Goal: Communication & Community: Answer question/provide support

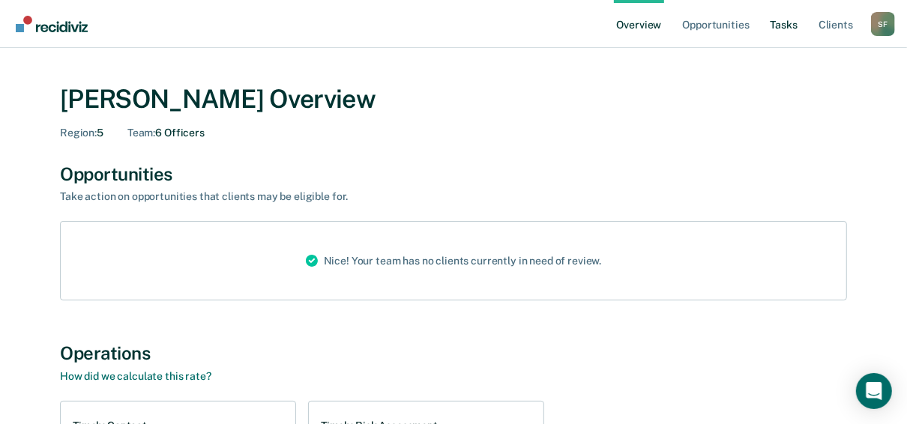
click at [784, 20] on link "Tasks" at bounding box center [784, 24] width 33 height 48
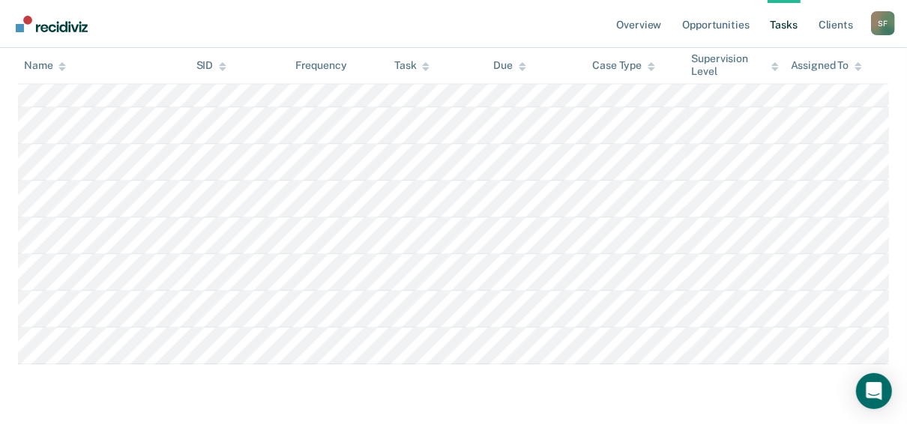
scroll to position [2057, 0]
click at [878, 392] on icon "Open Intercom Messenger" at bounding box center [873, 391] width 17 height 19
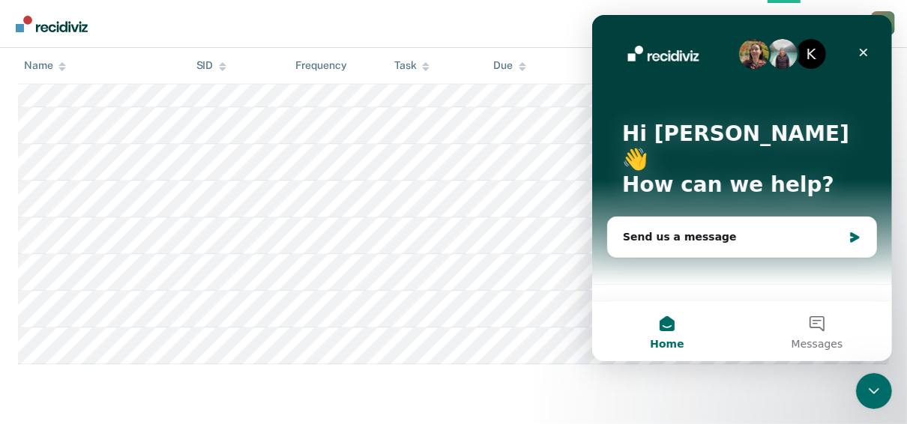
scroll to position [0, 0]
drag, startPoint x: 628, startPoint y: 206, endPoint x: 818, endPoint y: 326, distance: 225.1
click at [818, 326] on button "Messages" at bounding box center [816, 331] width 150 height 60
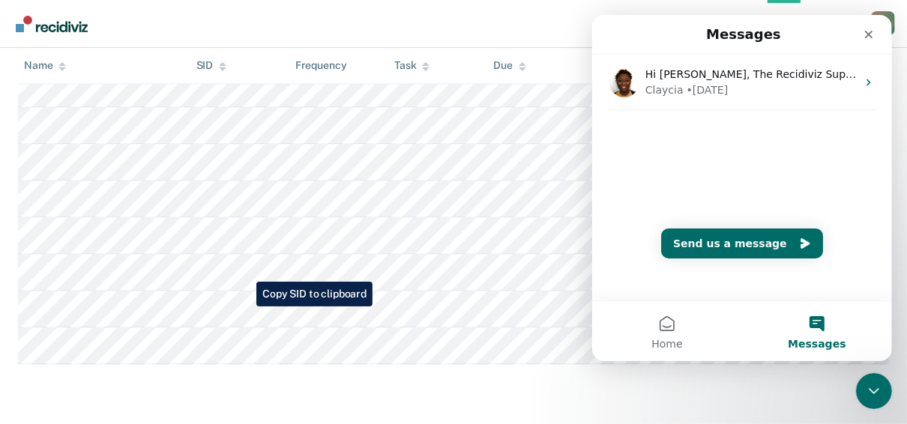
drag, startPoint x: 634, startPoint y: 144, endPoint x: 648, endPoint y: 149, distance: 14.5
click at [650, 151] on div "Hi Shelly, The Recidiviz Supervision Assistant has now been available to all of…" at bounding box center [742, 112] width 300 height 115
click at [634, 187] on div "Hi Shelly, The Recidiviz Supervision Assistant has now been available to all of…" at bounding box center [742, 178] width 300 height 246
click at [643, 161] on div "Hi Shelly, The Recidiviz Supervision Assistant has now been available to all of…" at bounding box center [742, 112] width 300 height 115
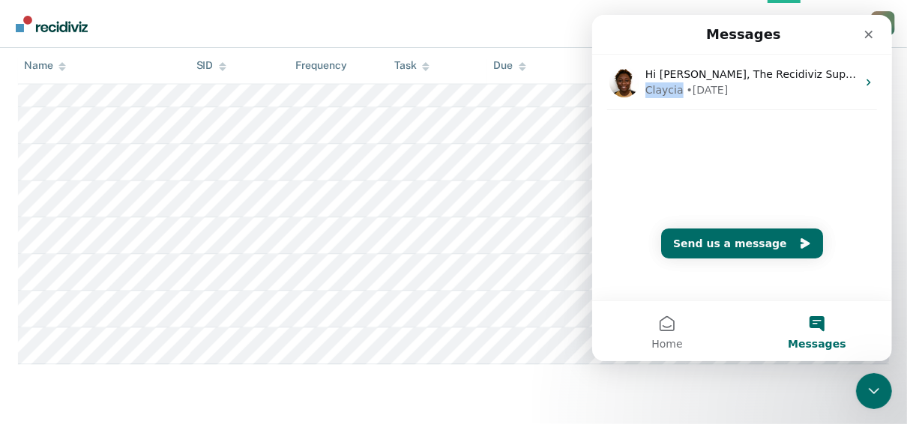
click at [643, 161] on div "Hi Shelly, The Recidiviz Supervision Assistant has now been available to all of…" at bounding box center [742, 112] width 300 height 115
copy div "Claycia"
click at [668, 155] on div "Hi Shelly, The Recidiviz Supervision Assistant has now been available to all of…" at bounding box center [742, 112] width 300 height 115
click at [644, 148] on div "Hi Shelly, The Recidiviz Supervision Assistant has now been available to all of…" at bounding box center [742, 112] width 300 height 115
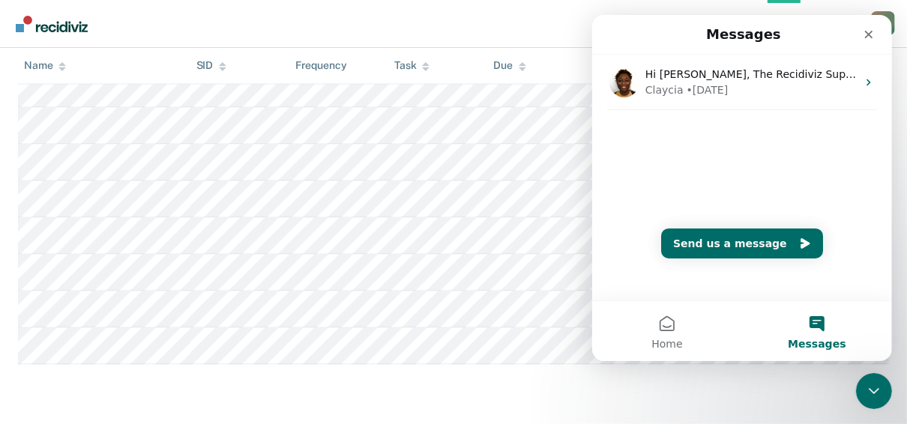
click at [617, 123] on div "Hi Shelly, The Recidiviz Supervision Assistant has now been available to all of…" at bounding box center [742, 112] width 300 height 115
click at [813, 170] on div "Hi Shelly, The Recidiviz Supervision Assistant has now been available to all of…" at bounding box center [742, 178] width 300 height 246
drag, startPoint x: 791, startPoint y: 242, endPoint x: 727, endPoint y: 229, distance: 65.1
click at [800, 240] on icon "Send us a message" at bounding box center [804, 243] width 9 height 10
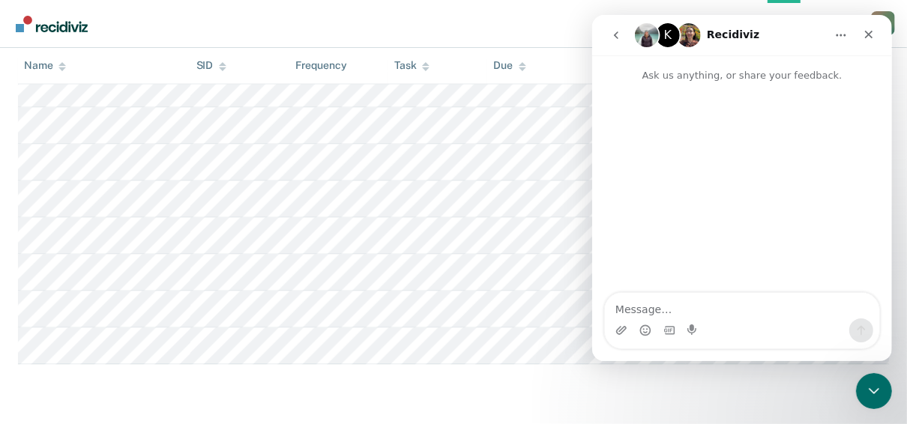
type textarea "Claycia"
drag, startPoint x: 667, startPoint y: 309, endPoint x: 604, endPoint y: 313, distance: 63.8
click at [604, 313] on textarea "Claycia" at bounding box center [741, 305] width 274 height 25
click at [250, 274] on tr at bounding box center [453, 272] width 871 height 37
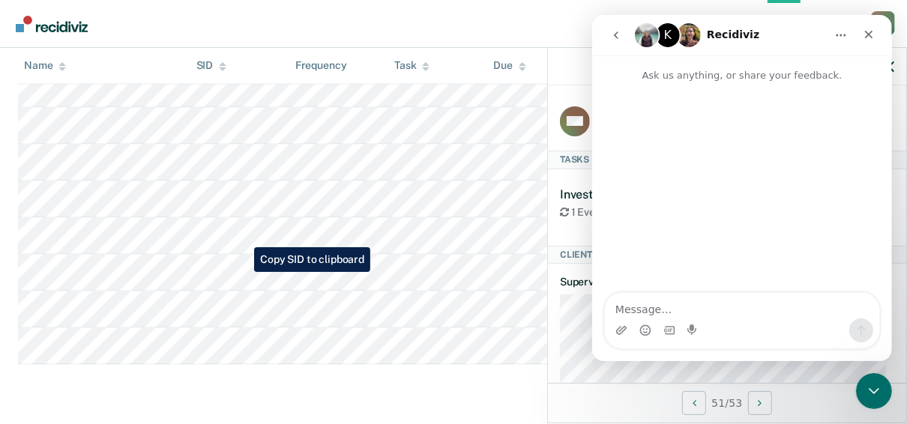
copy td
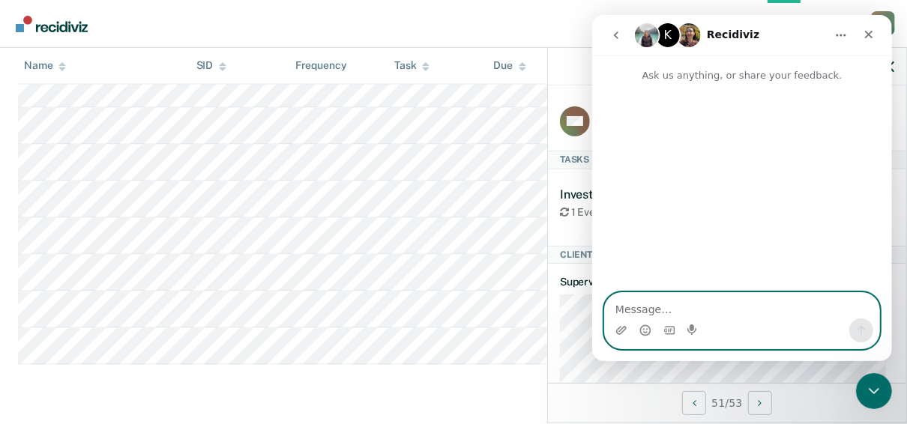
paste textarea "Prichard, William In Custody 50046294"
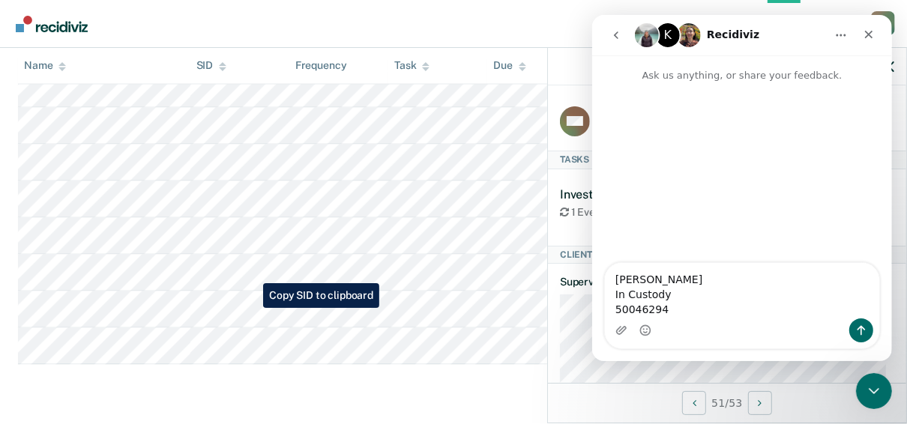
click at [252, 308] on tr at bounding box center [453, 309] width 871 height 37
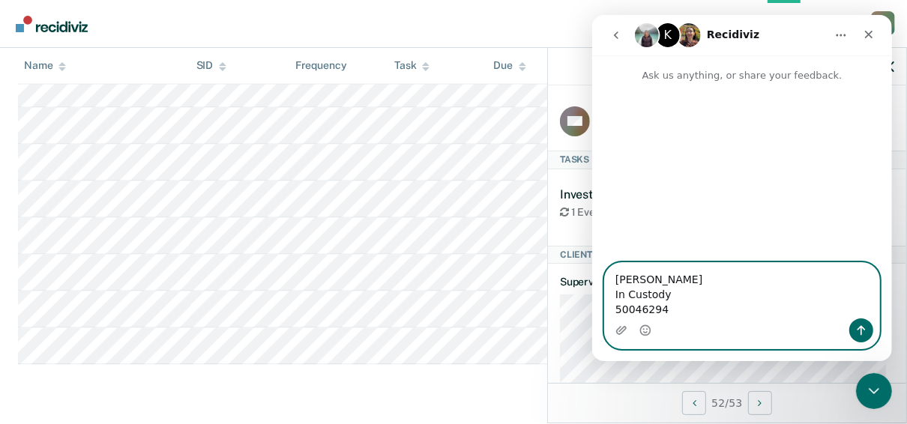
click at [664, 312] on textarea "Prichard, William In Custody 50046294" at bounding box center [741, 290] width 274 height 55
paste textarea "Obannon, Orlandus In Custody 50286528"
type textarea "Prichard, William In Custody 50046294 Obannon, Orlandus In Custody 50286528"
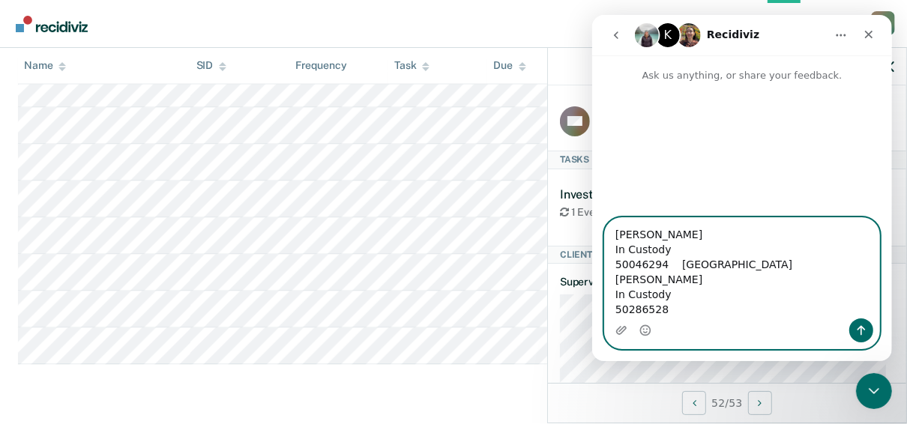
click at [667, 281] on textarea "Prichard, William In Custody 50046294 Obannon, Orlandus In Custody 50286528" at bounding box center [741, 268] width 274 height 100
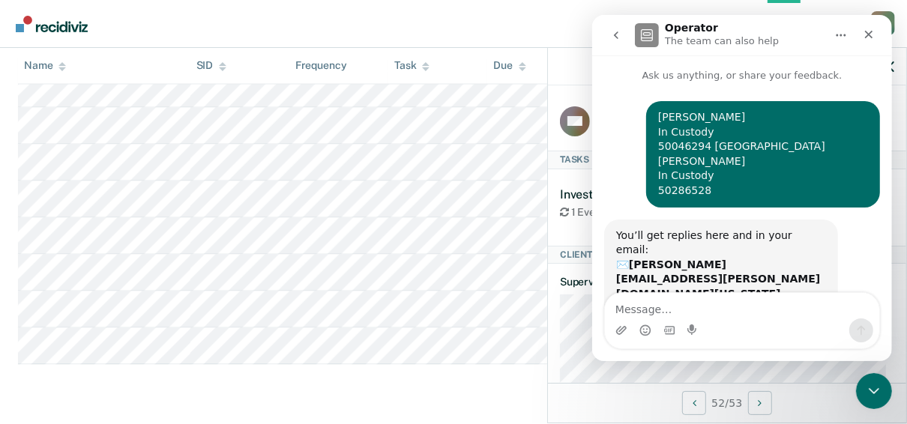
scroll to position [26, 0]
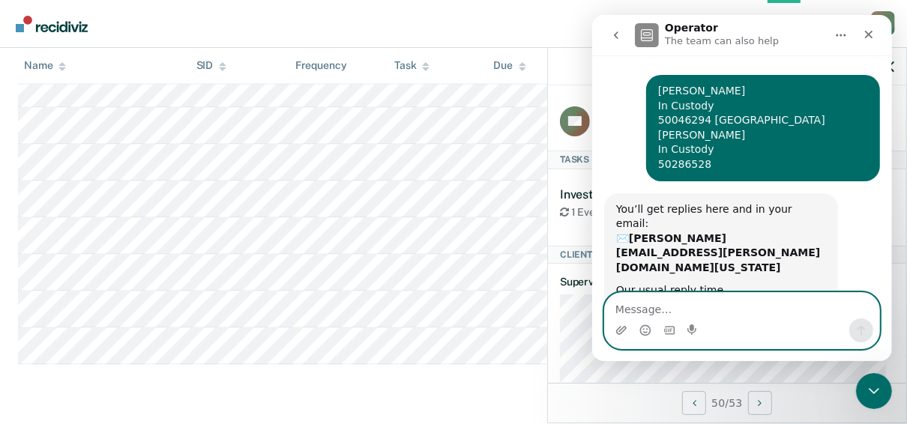
paste textarea "08987035"
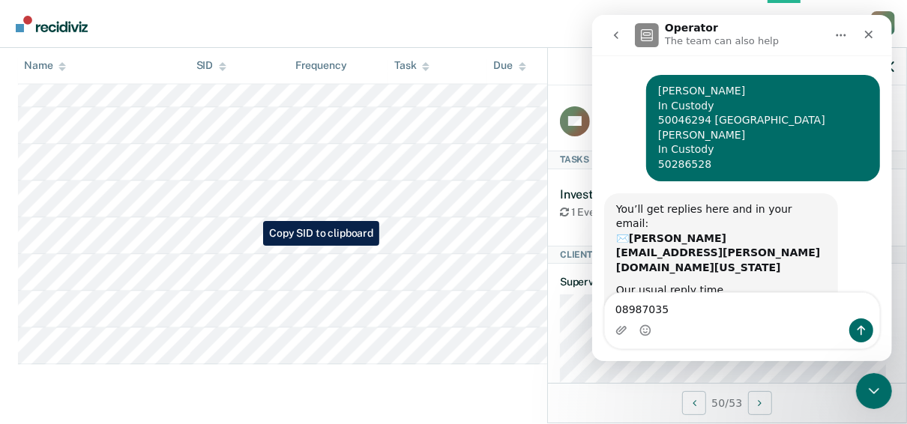
click at [252, 246] on tr at bounding box center [453, 235] width 871 height 37
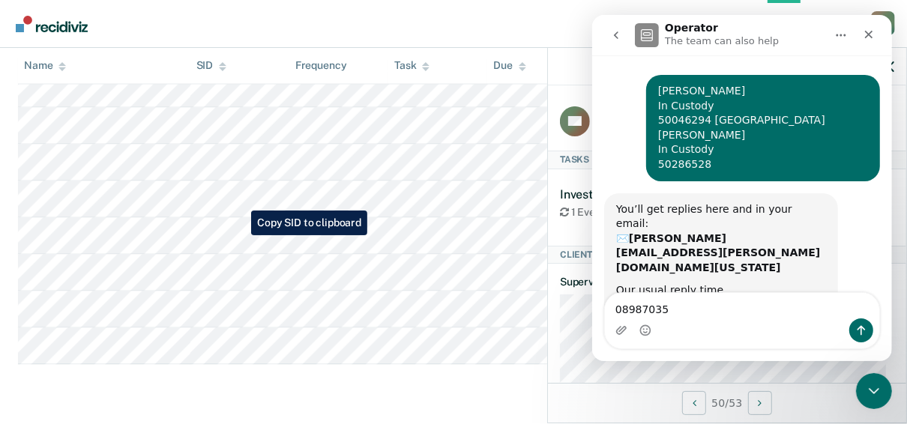
copy td
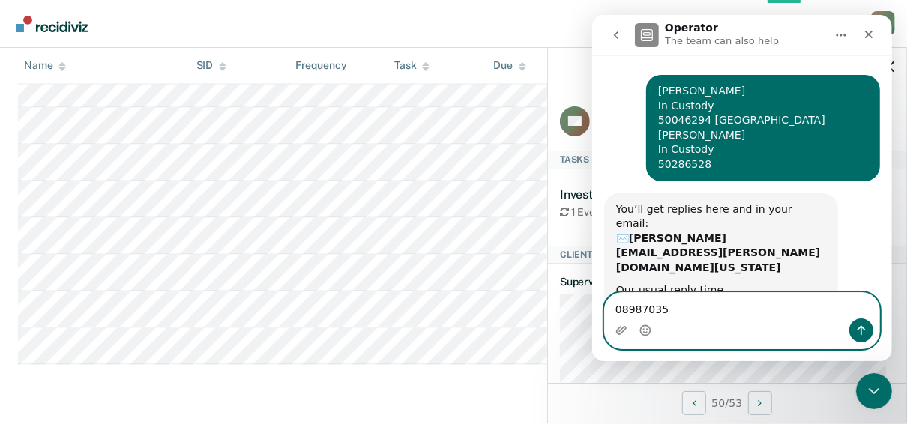
drag, startPoint x: 682, startPoint y: 310, endPoint x: 598, endPoint y: 312, distance: 84.0
click at [598, 312] on div "08987035 08987035" at bounding box center [742, 320] width 300 height 57
paste textarea "Traylor, Nicholas In Custody"
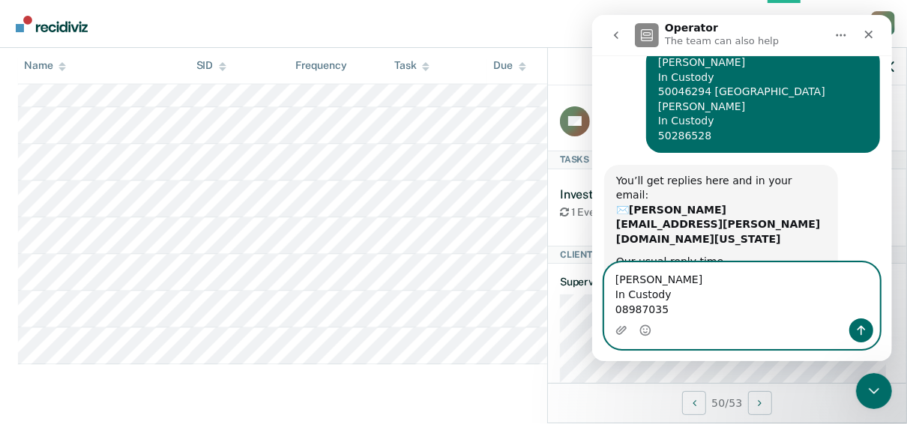
scroll to position [55, 0]
type textarea "Traylor, Nicholas In Custody 08987035"
click at [858, 328] on icon "Send a message…" at bounding box center [861, 331] width 8 height 10
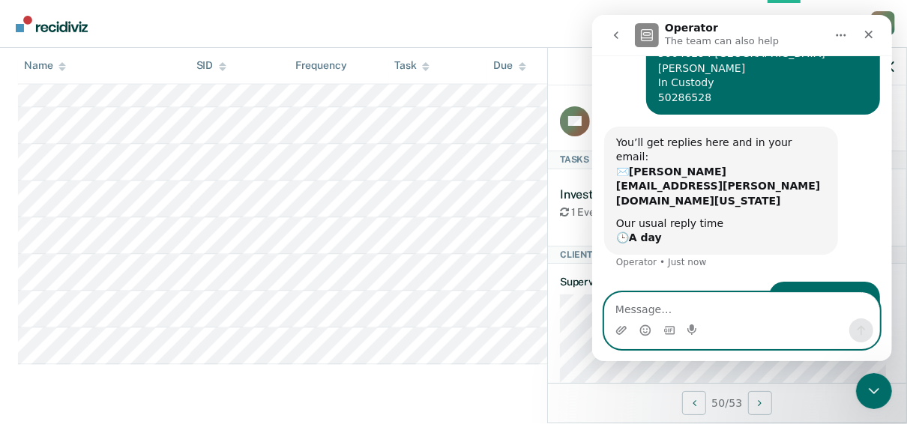
scroll to position [100, 0]
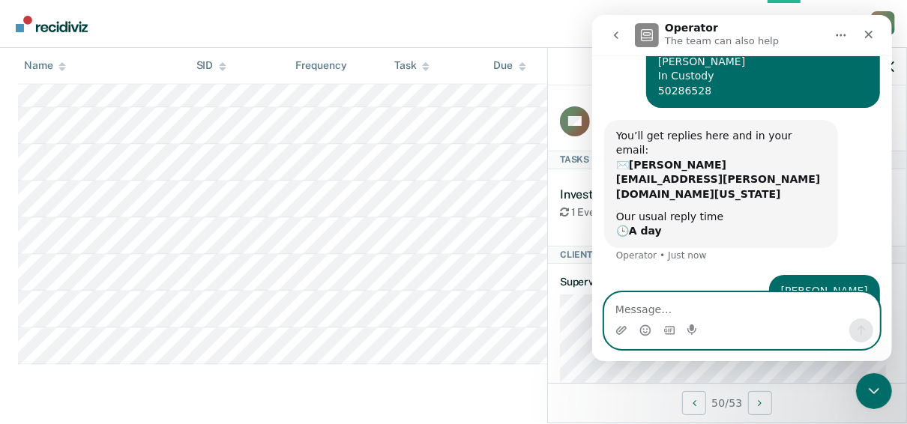
drag, startPoint x: 632, startPoint y: 307, endPoint x: 646, endPoint y: 293, distance: 20.1
click at [632, 307] on textarea "Message…" at bounding box center [741, 305] width 274 height 25
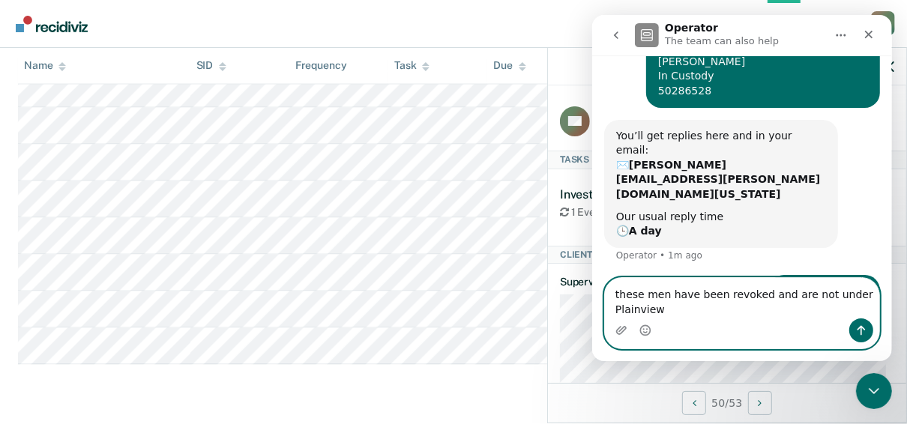
scroll to position [115, 0]
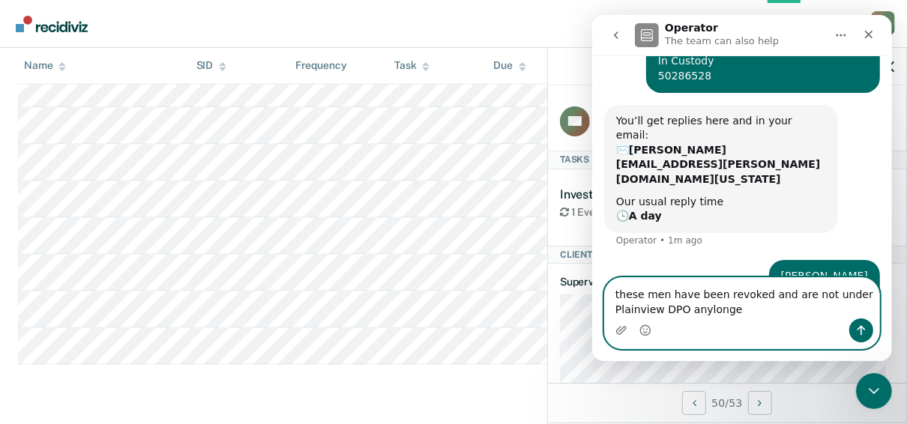
type textarea "these men have been revoked and are not under Plainview DPO anylonger"
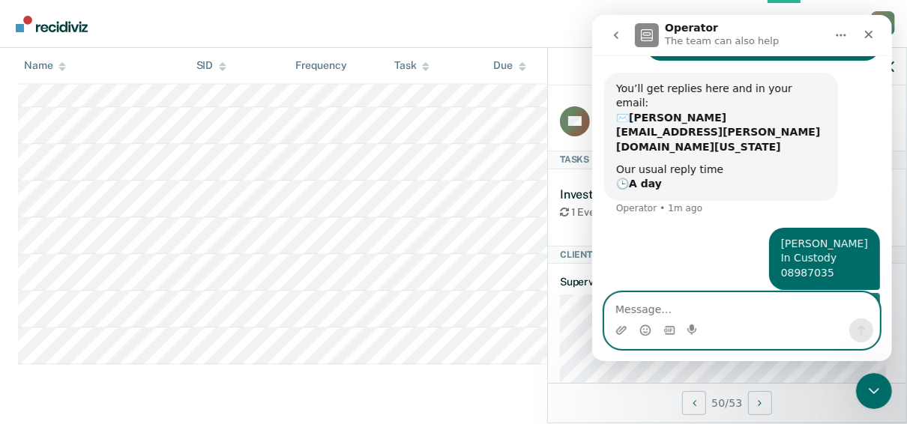
scroll to position [149, 0]
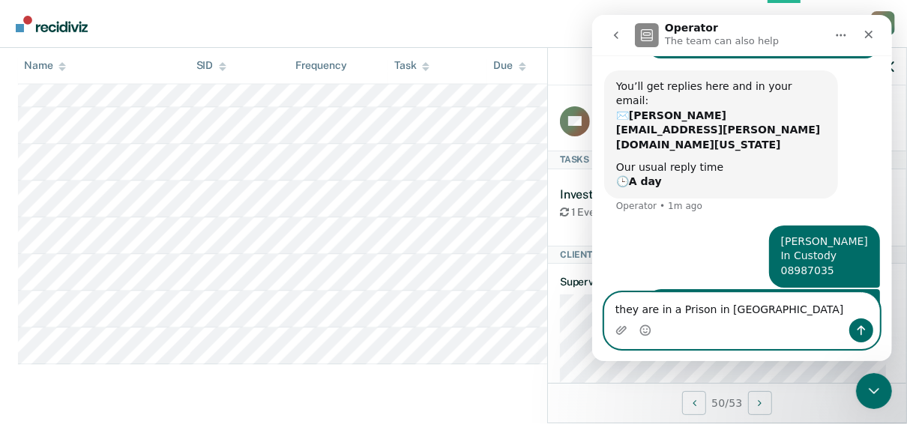
type textarea "they are in a Prison in [GEOGRAPHIC_DATA]"
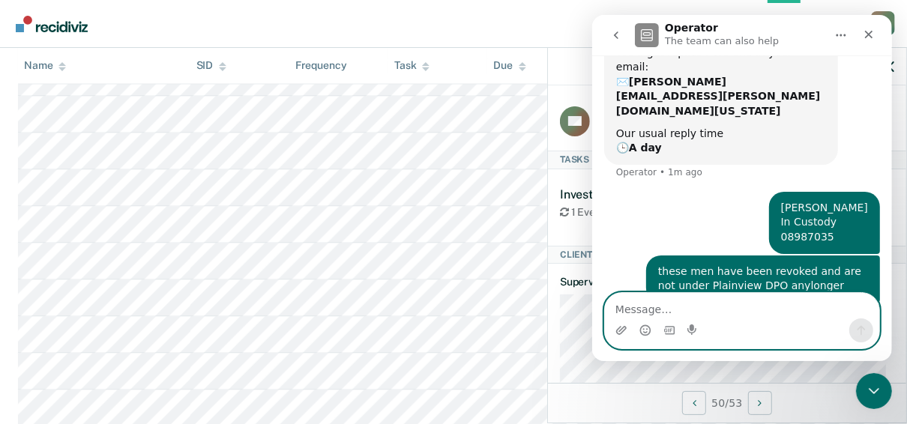
scroll to position [1877, 0]
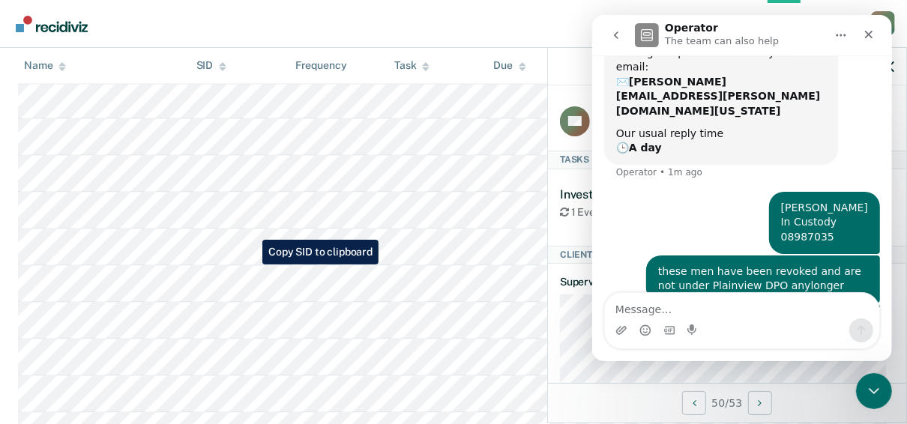
click at [251, 265] on tr at bounding box center [453, 247] width 871 height 37
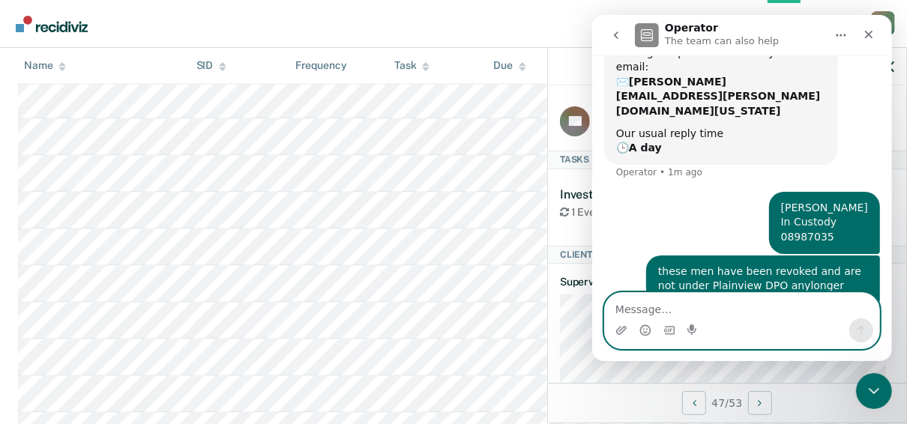
paste textarea "Lippert, Douglas In Custody 08098381"
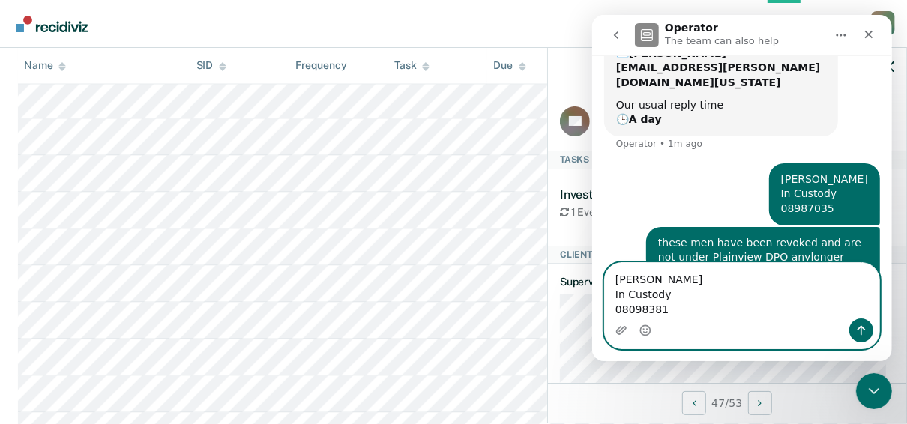
scroll to position [213, 0]
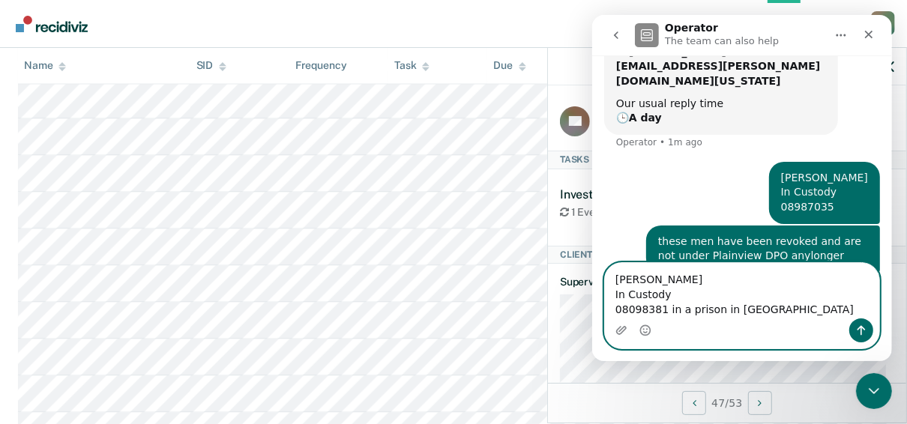
type textarea "Lippert, Douglas In Custody 08098381 in a prison in Lamesa"
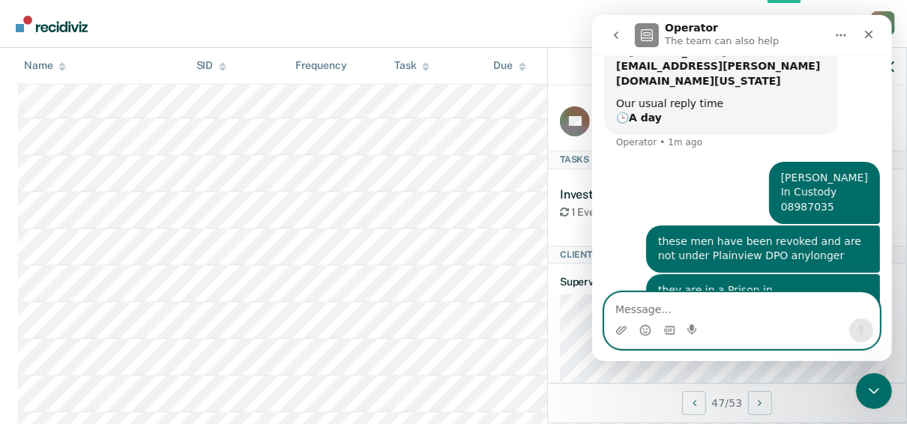
scroll to position [247, 0]
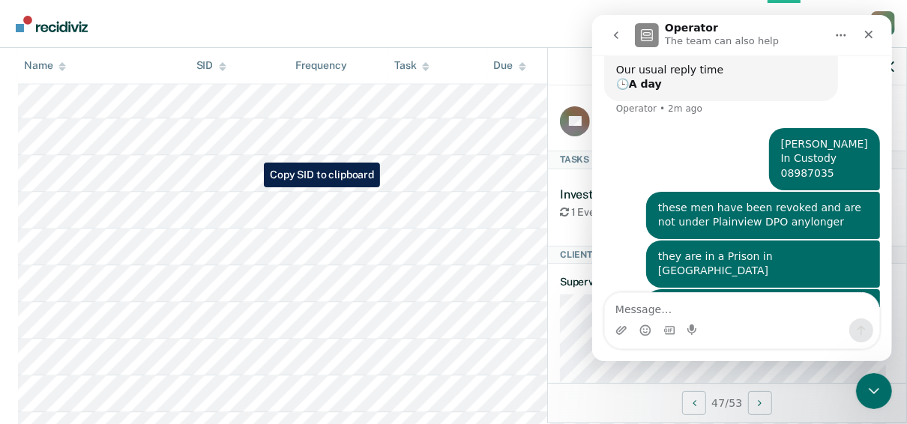
click at [253, 187] on tr at bounding box center [453, 174] width 871 height 37
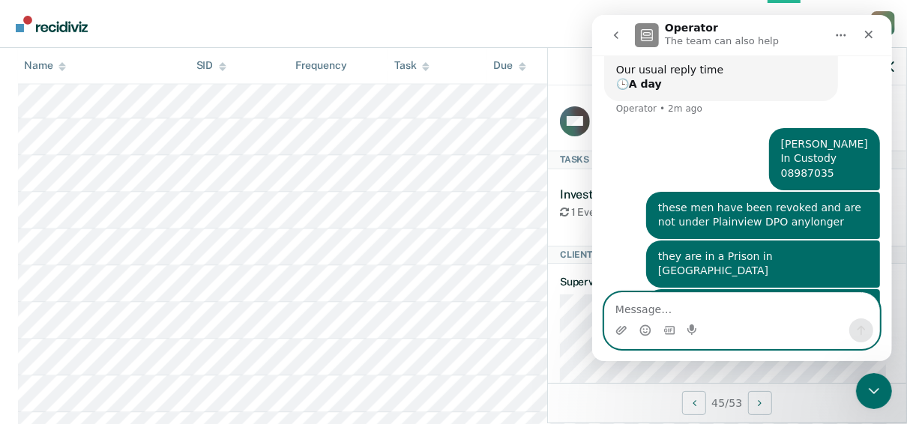
paste textarea "Wilson, Christopher In Custody 08023699"
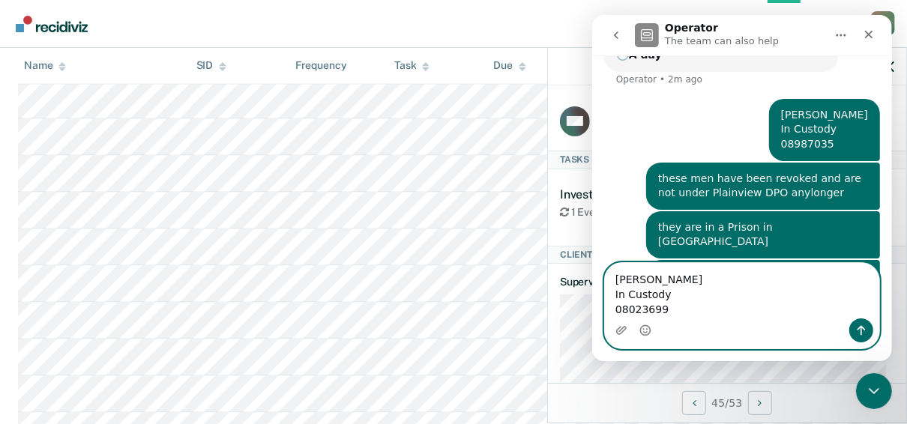
scroll to position [277, 0]
type textarea "Wilson, Christopher In Custody 08023699 Revoked as well"
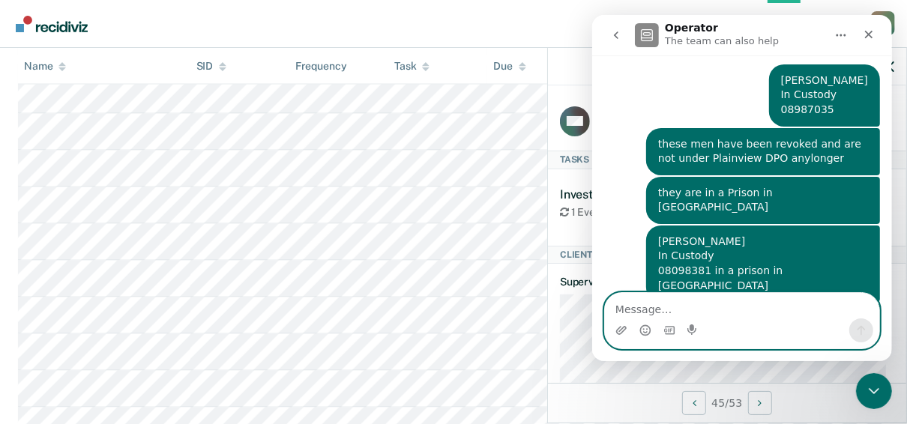
scroll to position [1697, 0]
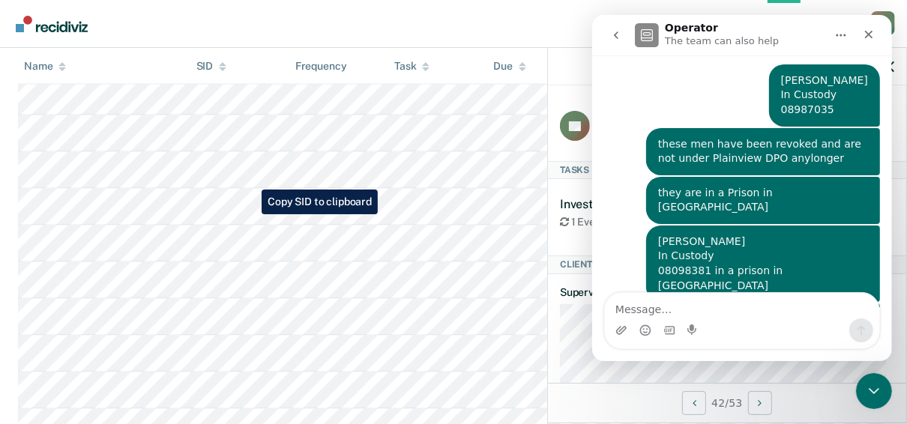
click at [250, 214] on tr at bounding box center [453, 207] width 871 height 37
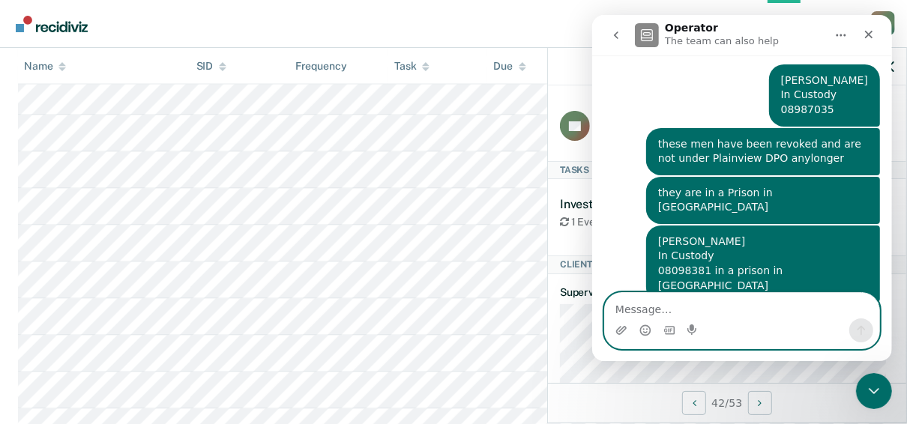
paste textarea "[PERSON_NAME] In Custody 06843674"
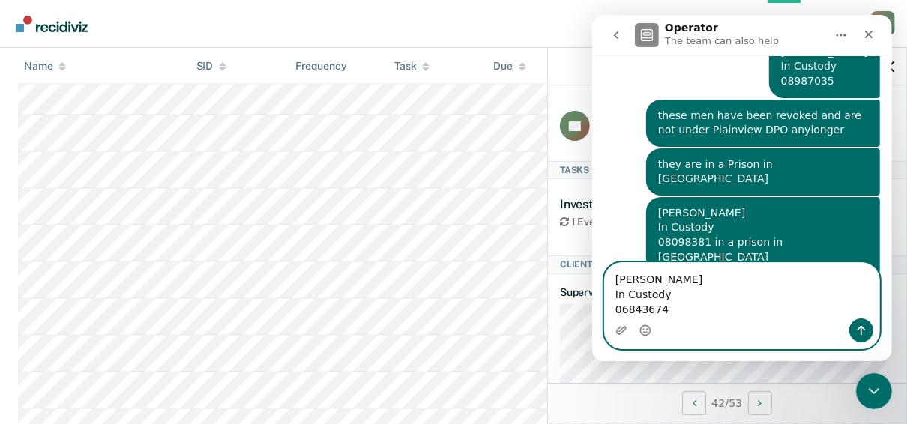
scroll to position [340, 0]
type textarea "[PERSON_NAME] In Custody 06843674"
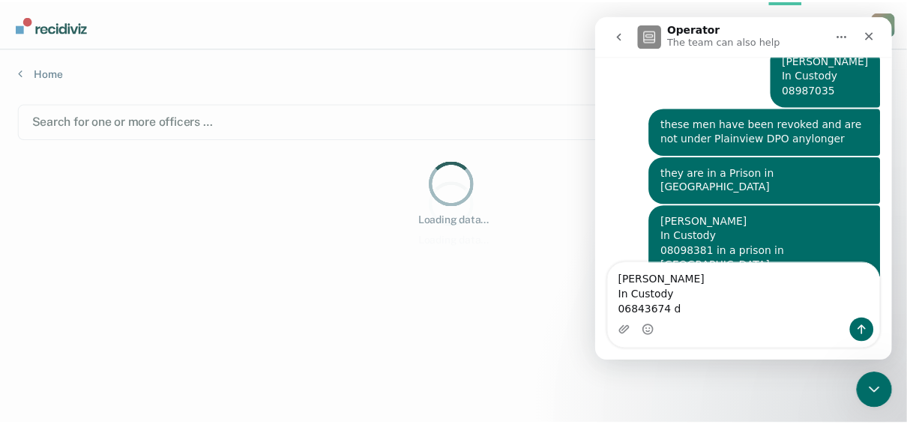
scroll to position [340, 0]
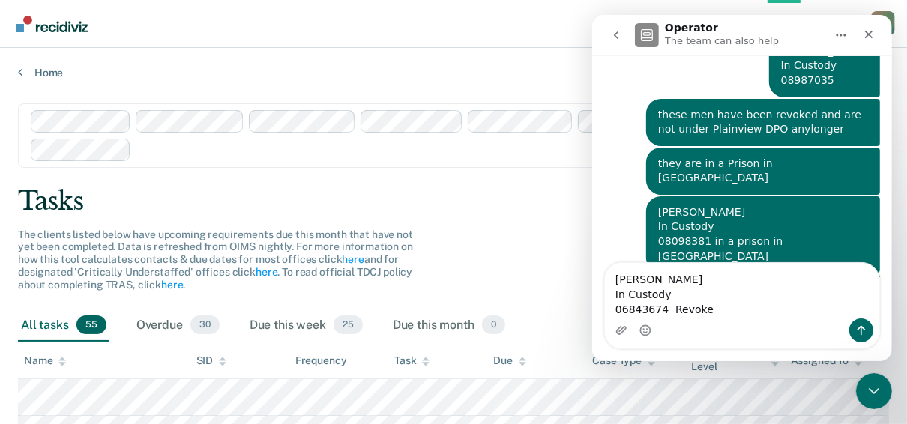
type textarea "[PERSON_NAME] In Custody 06843674 Revoked"
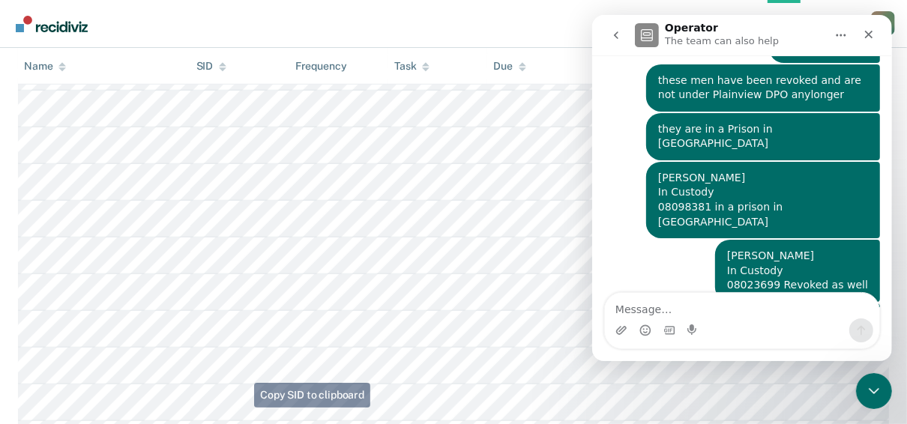
scroll to position [540, 0]
click at [378, 39] on nav "Overview Opportunities Tasks Client s [PERSON_NAME] S F Profile How it works Lo…" at bounding box center [453, 23] width 883 height 47
click at [870, 34] on icon "Close" at bounding box center [868, 34] width 12 height 12
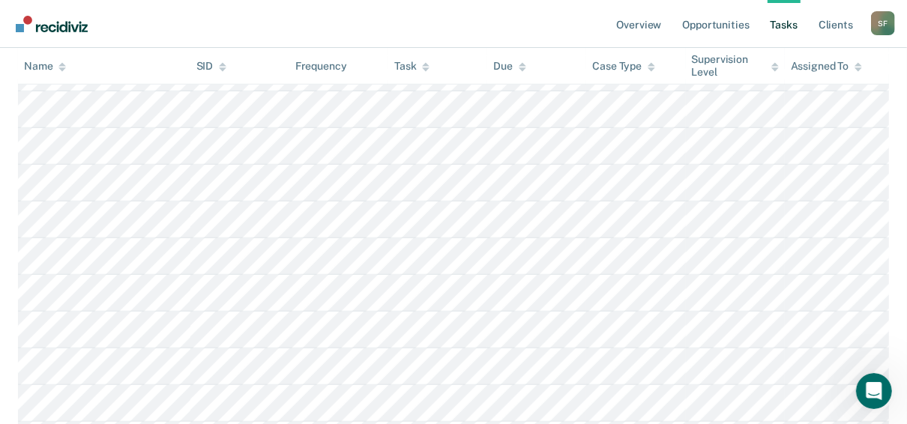
scroll to position [240, 0]
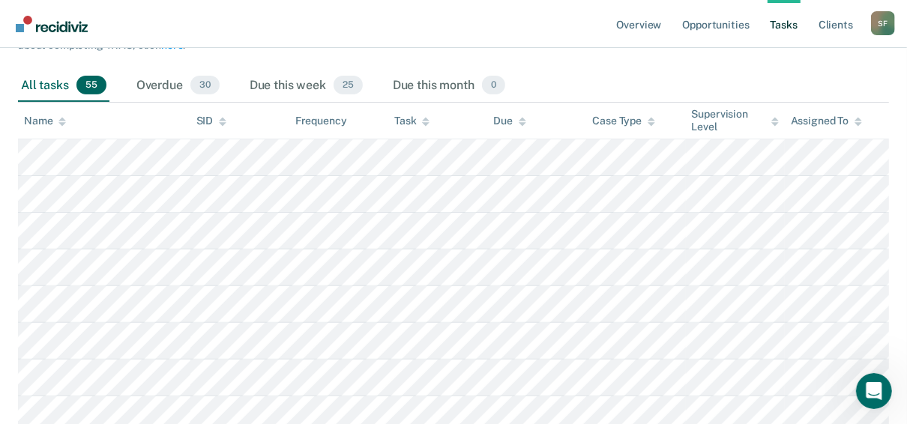
click at [776, 21] on link "Tasks" at bounding box center [784, 24] width 33 height 48
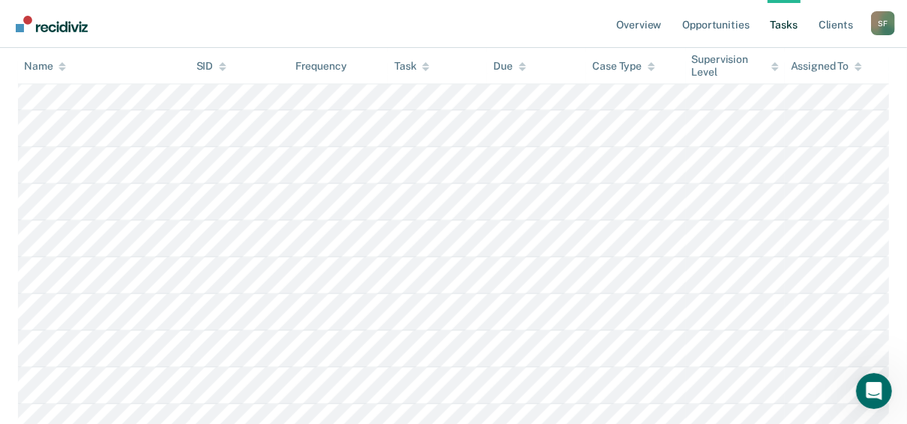
scroll to position [1619, 0]
click at [252, 208] on tr at bounding box center [453, 211] width 871 height 37
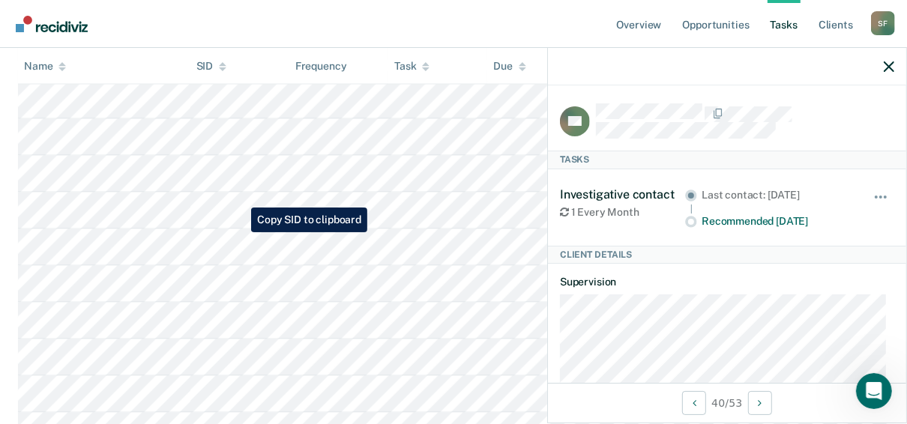
copy td
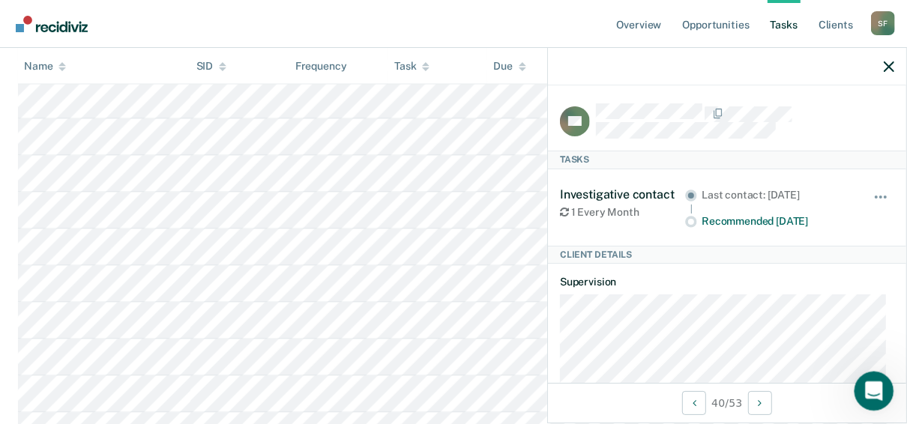
click at [868, 385] on icon "Open Intercom Messenger" at bounding box center [872, 389] width 25 height 25
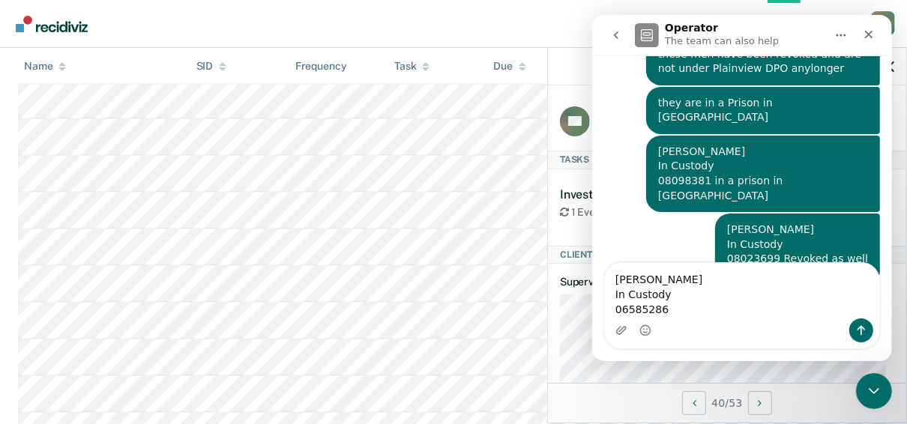
scroll to position [403, 0]
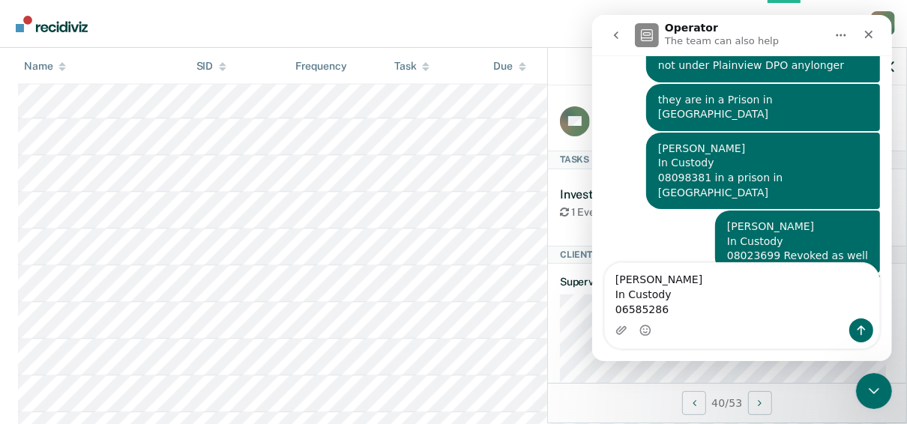
type textarea "[PERSON_NAME] In Custody 06585286"
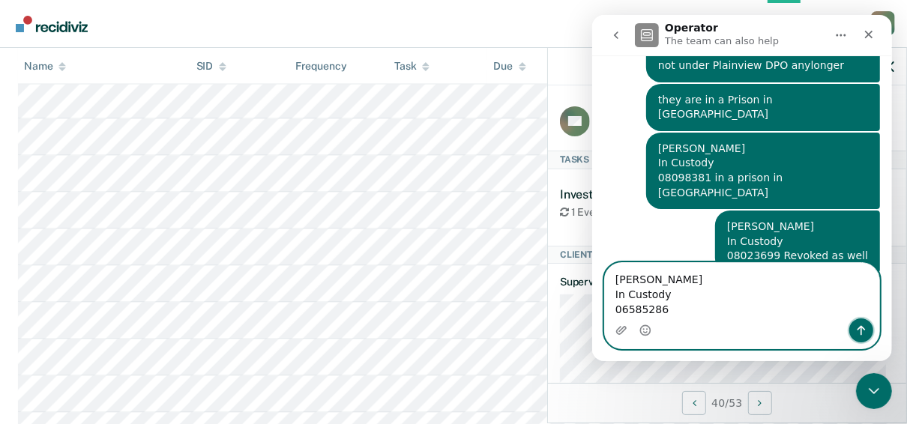
click at [866, 327] on icon "Send a message…" at bounding box center [861, 331] width 12 height 12
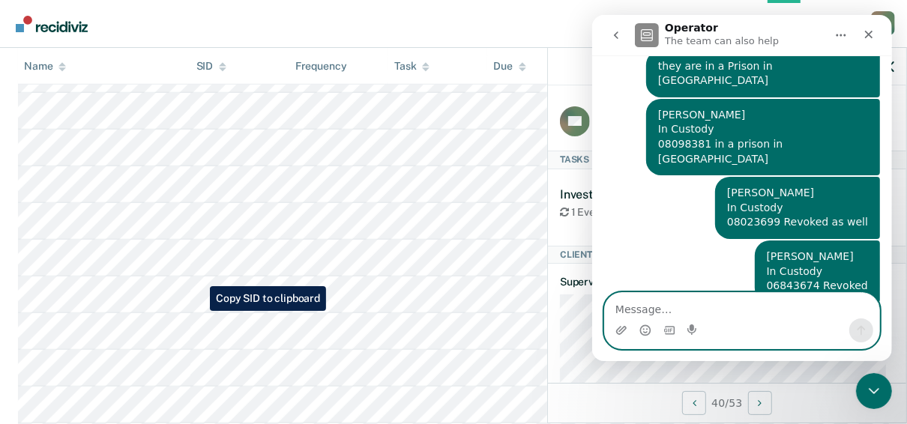
scroll to position [360, 0]
click at [645, 307] on textarea "Message…" at bounding box center [741, 305] width 274 height 25
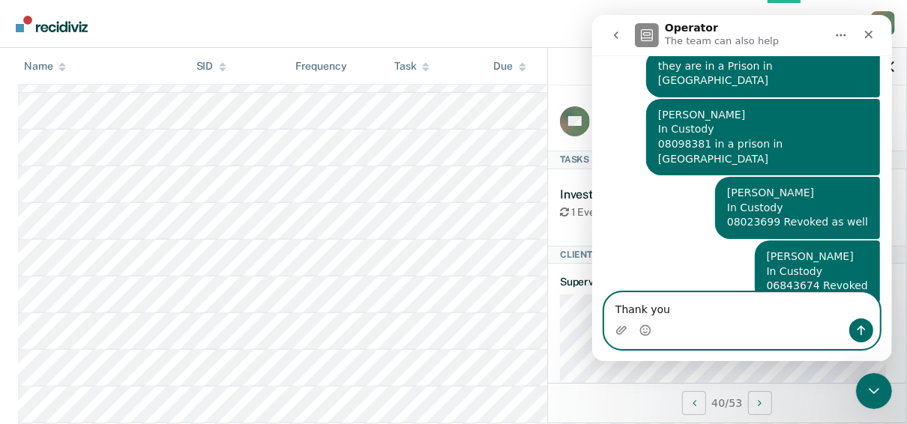
type textarea "Thank you"
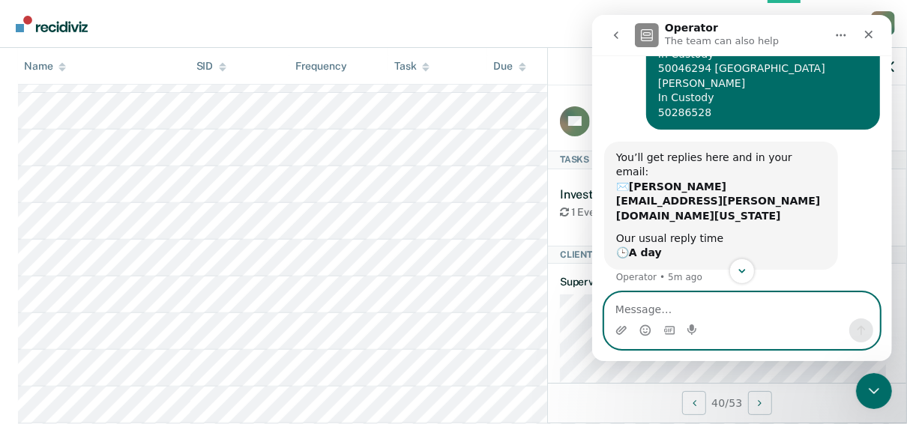
scroll to position [52, 0]
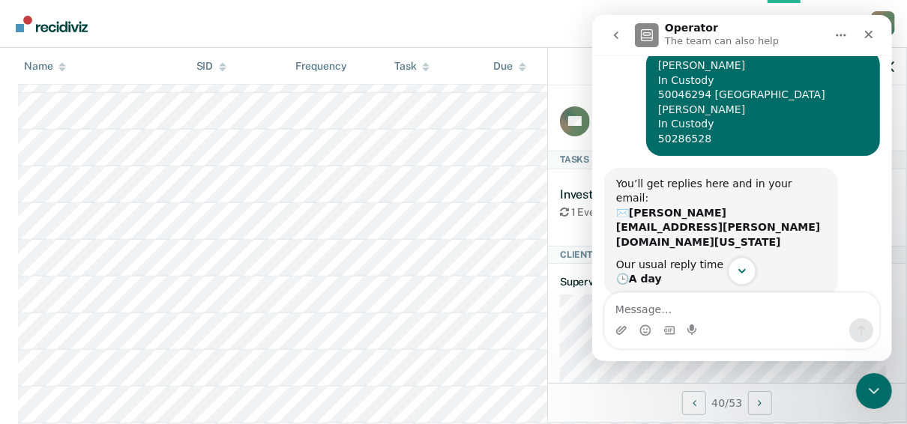
click at [739, 270] on icon "Scroll to bottom" at bounding box center [741, 271] width 13 height 13
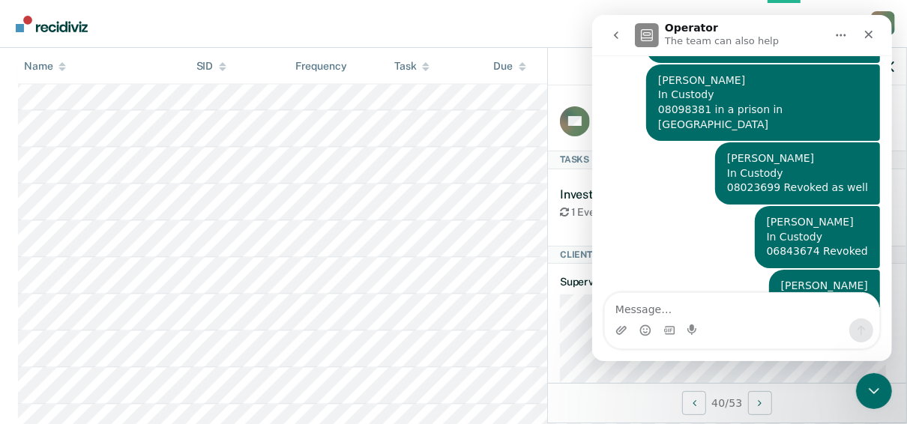
scroll to position [1380, 0]
